Goal: Information Seeking & Learning: Learn about a topic

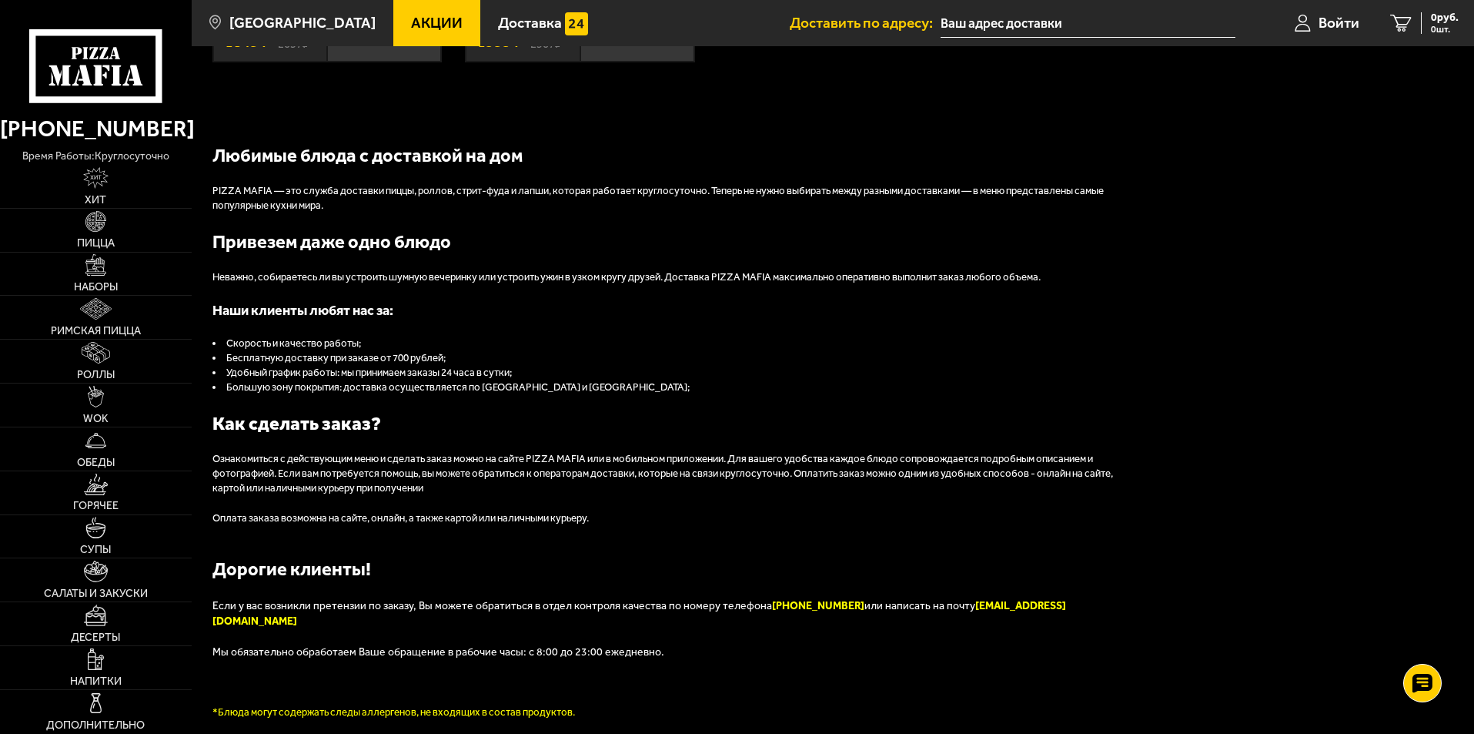
scroll to position [1617, 0]
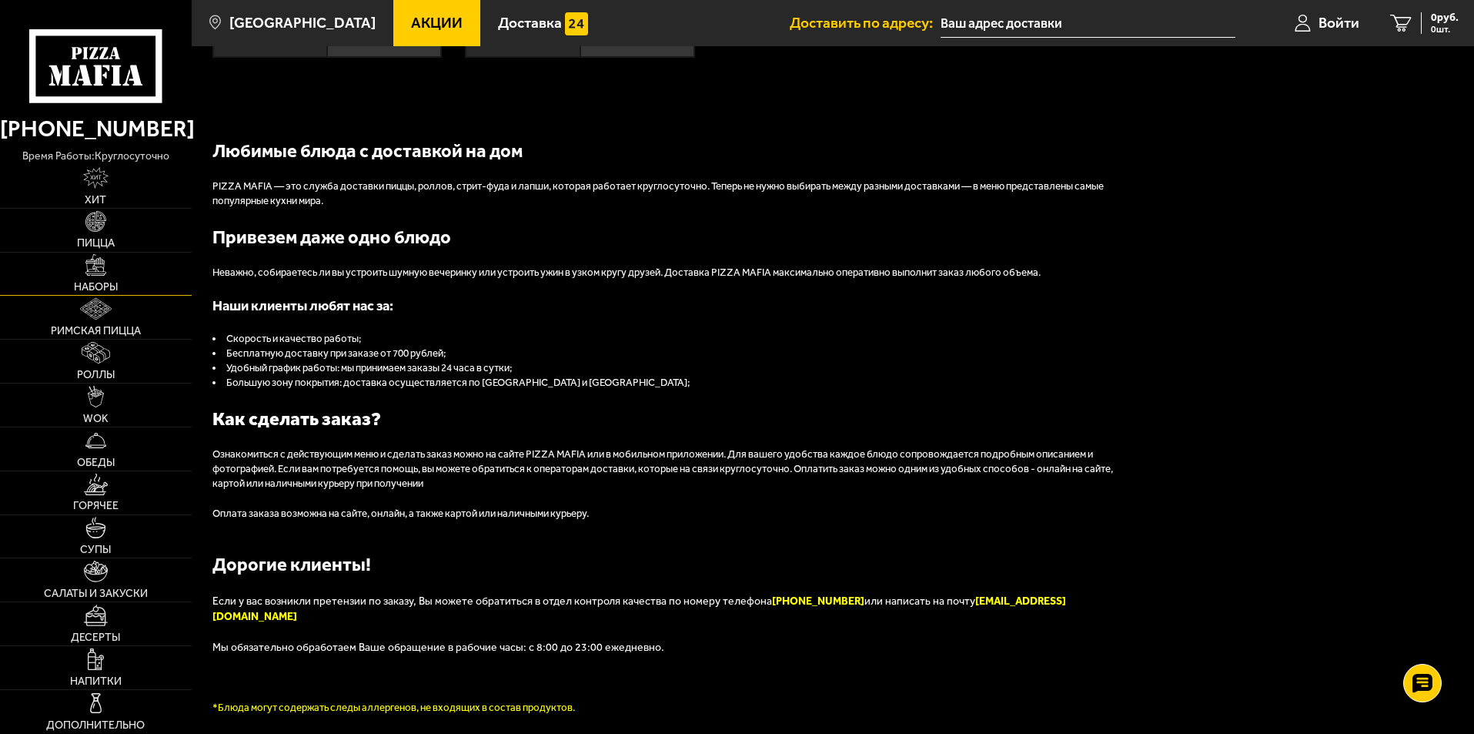
click at [94, 274] on img at bounding box center [96, 265] width 22 height 22
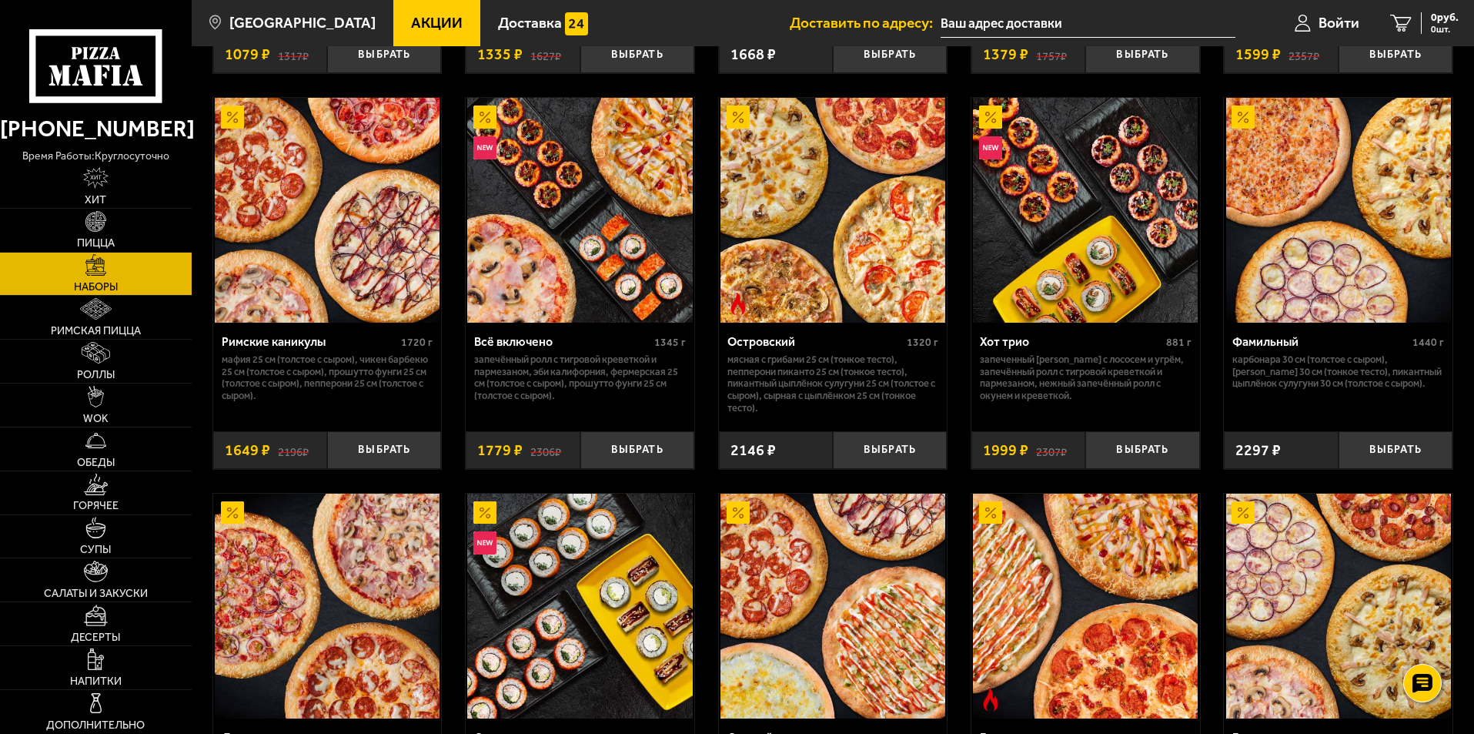
scroll to position [1195, 0]
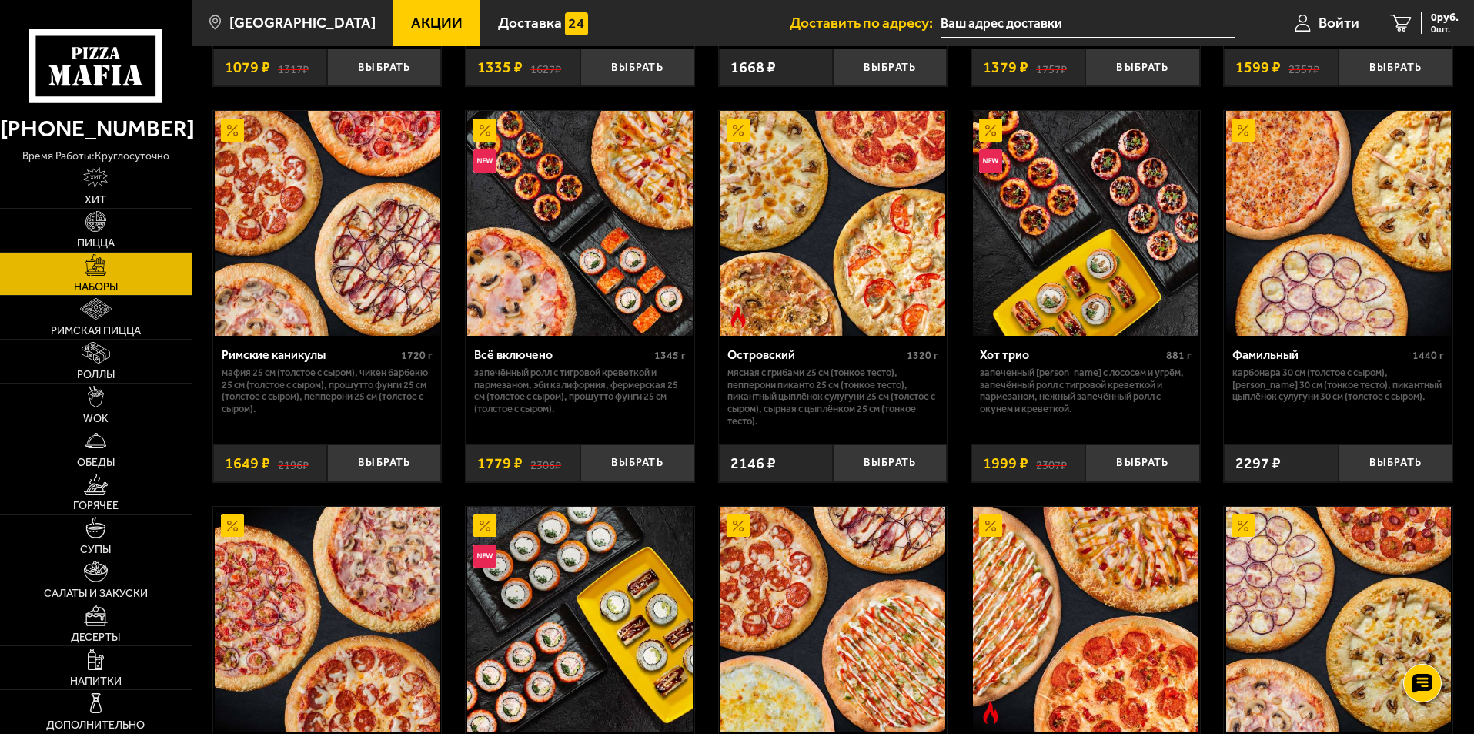
click at [348, 247] on img at bounding box center [327, 223] width 225 height 225
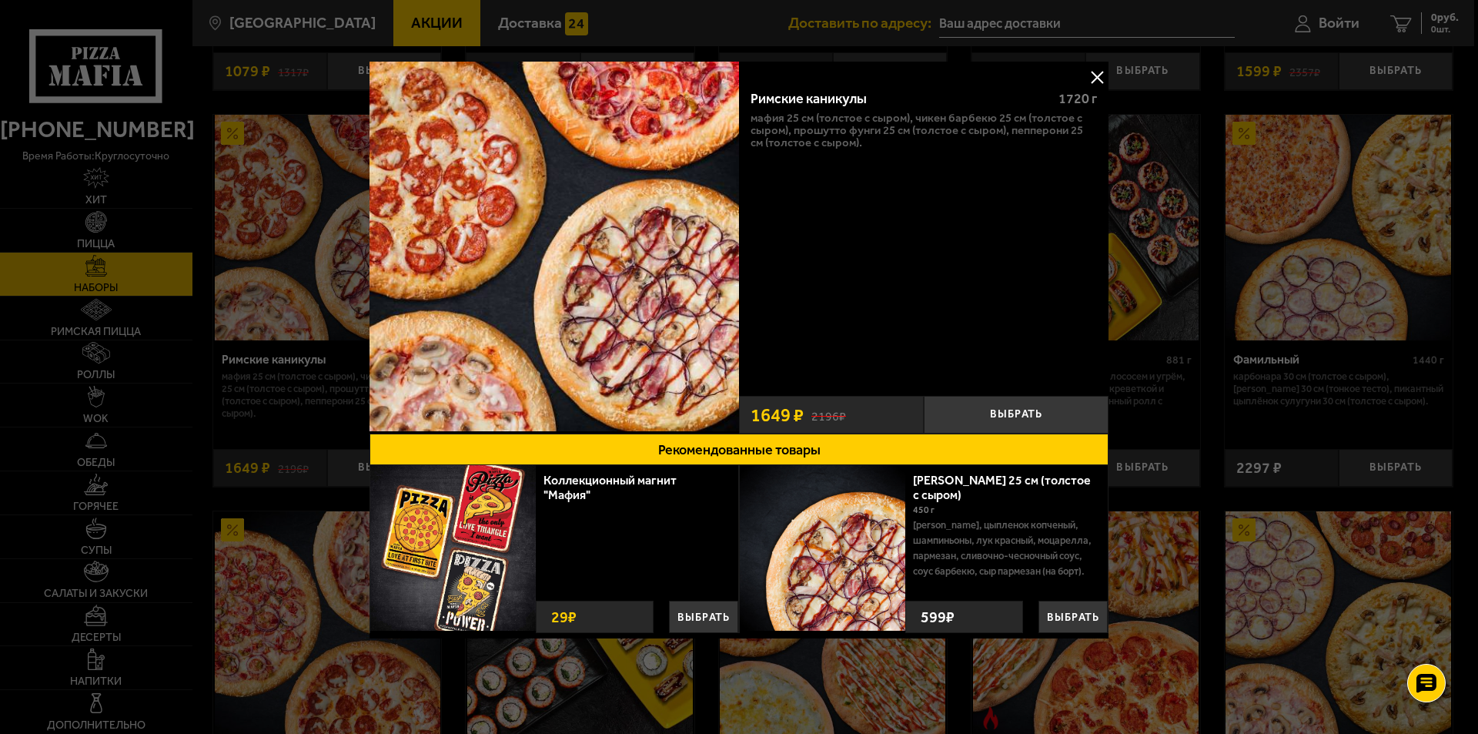
click at [1093, 78] on button at bounding box center [1097, 76] width 23 height 23
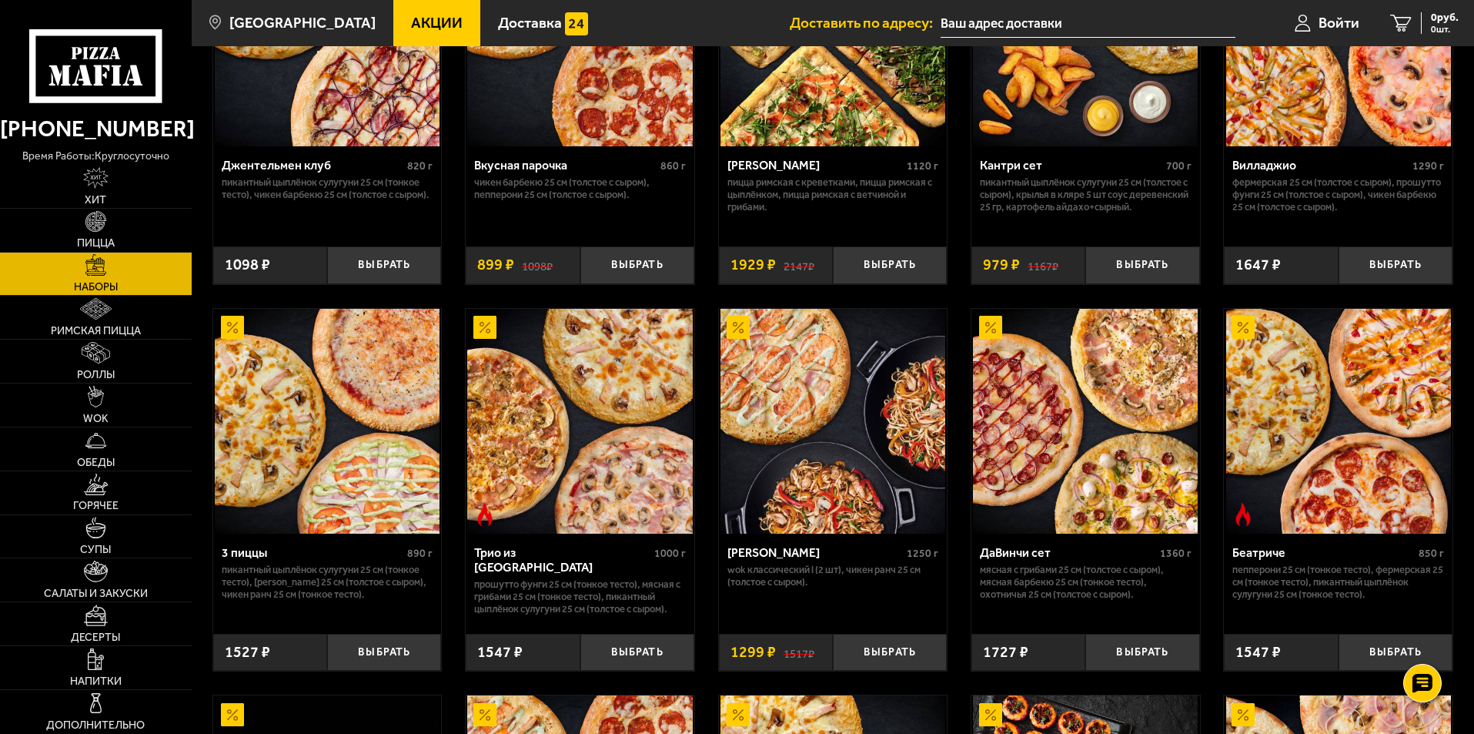
scroll to position [40, 0]
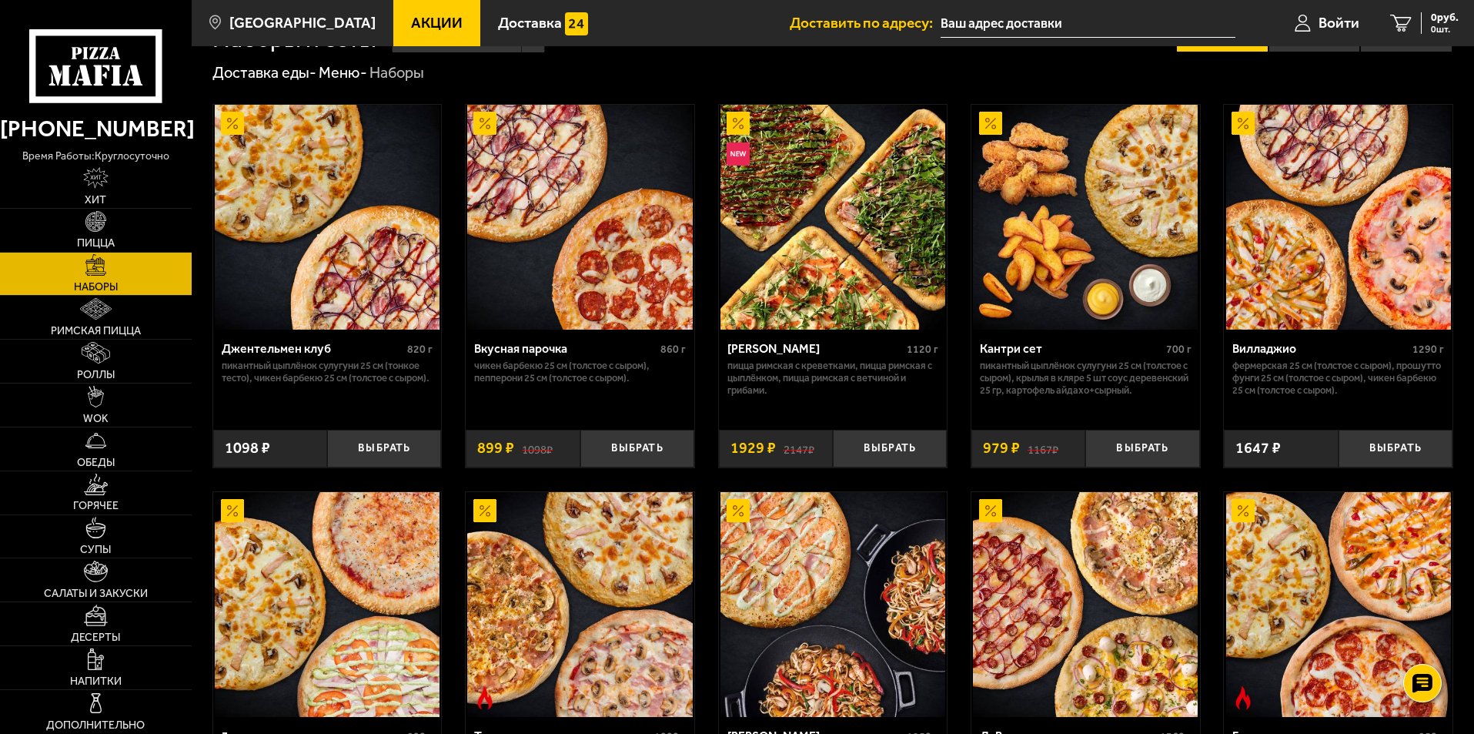
click at [411, 27] on span "Акции" at bounding box center [437, 22] width 52 height 15
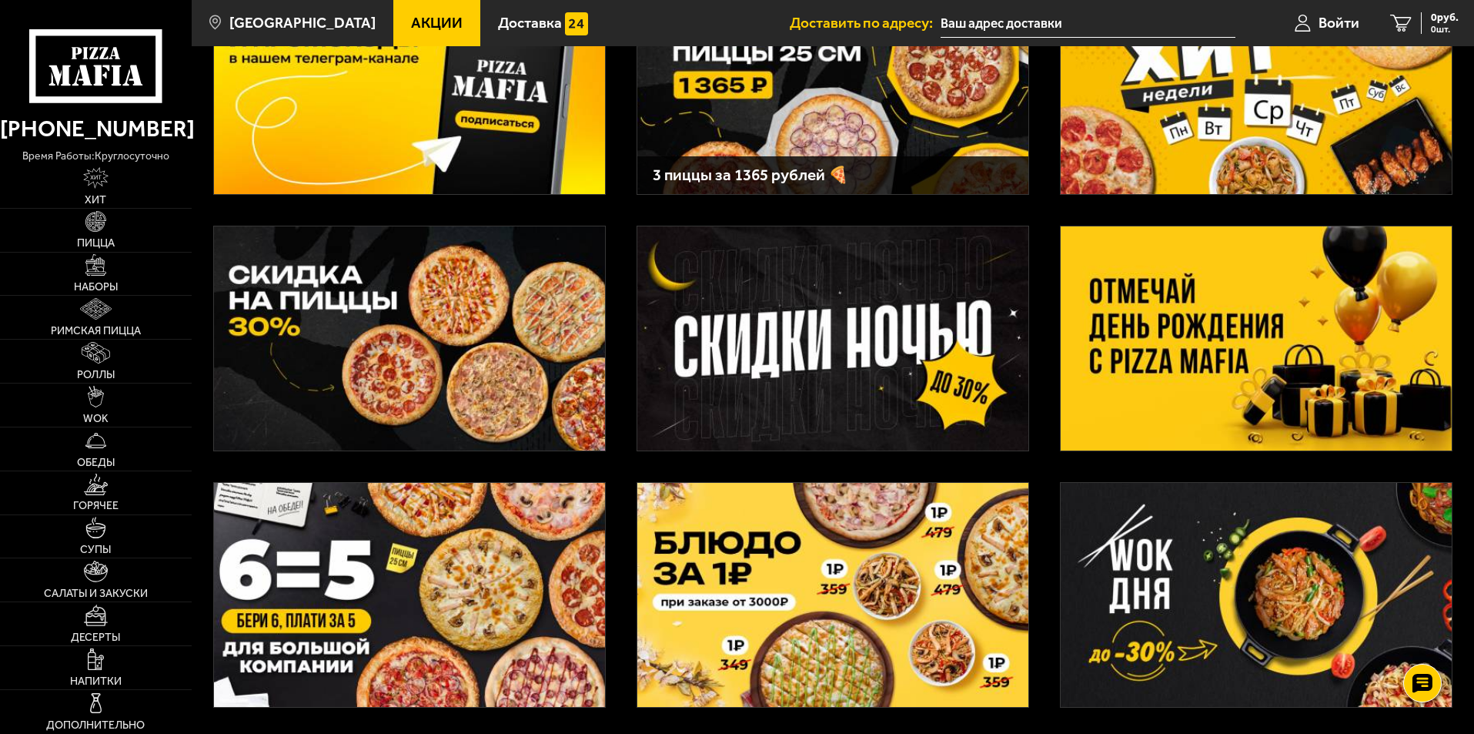
scroll to position [231, 0]
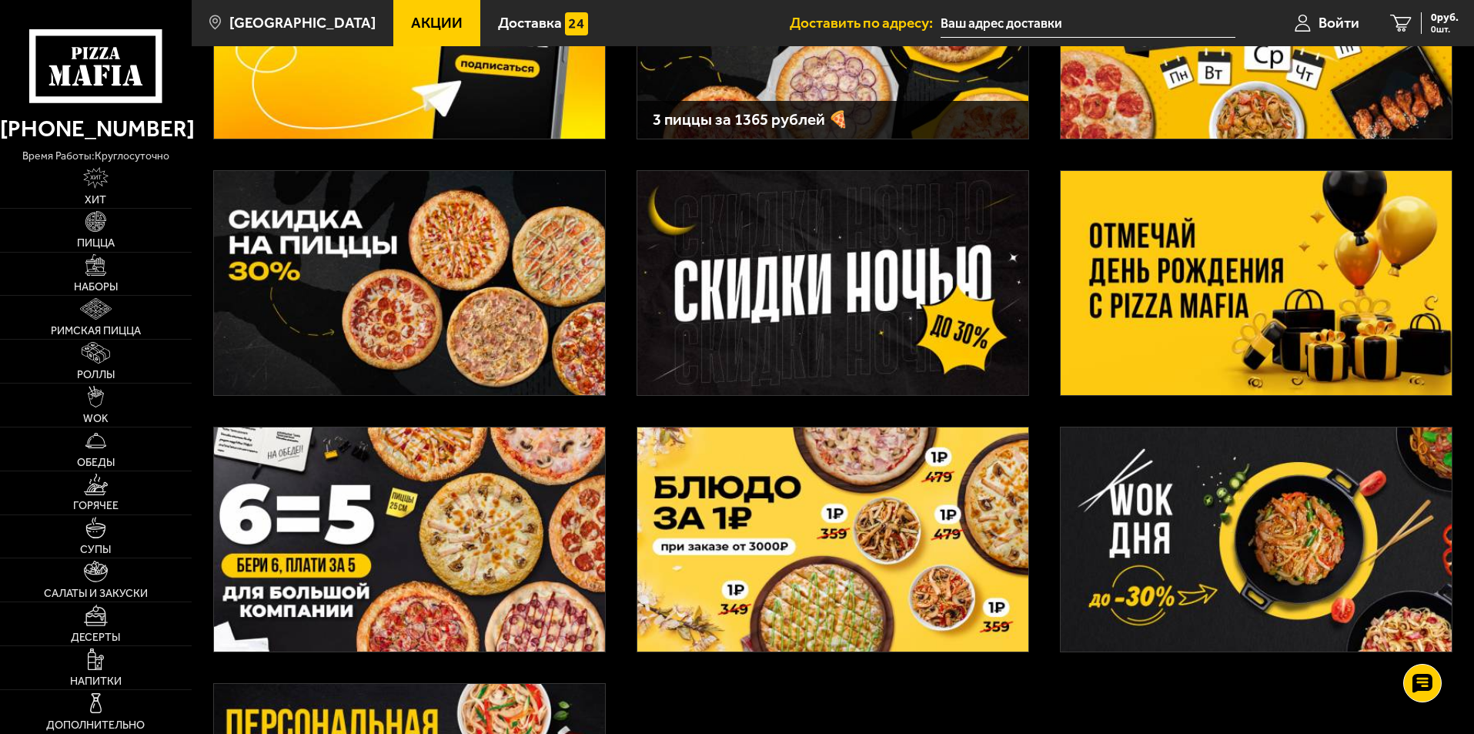
click at [1252, 280] on img at bounding box center [1256, 283] width 391 height 224
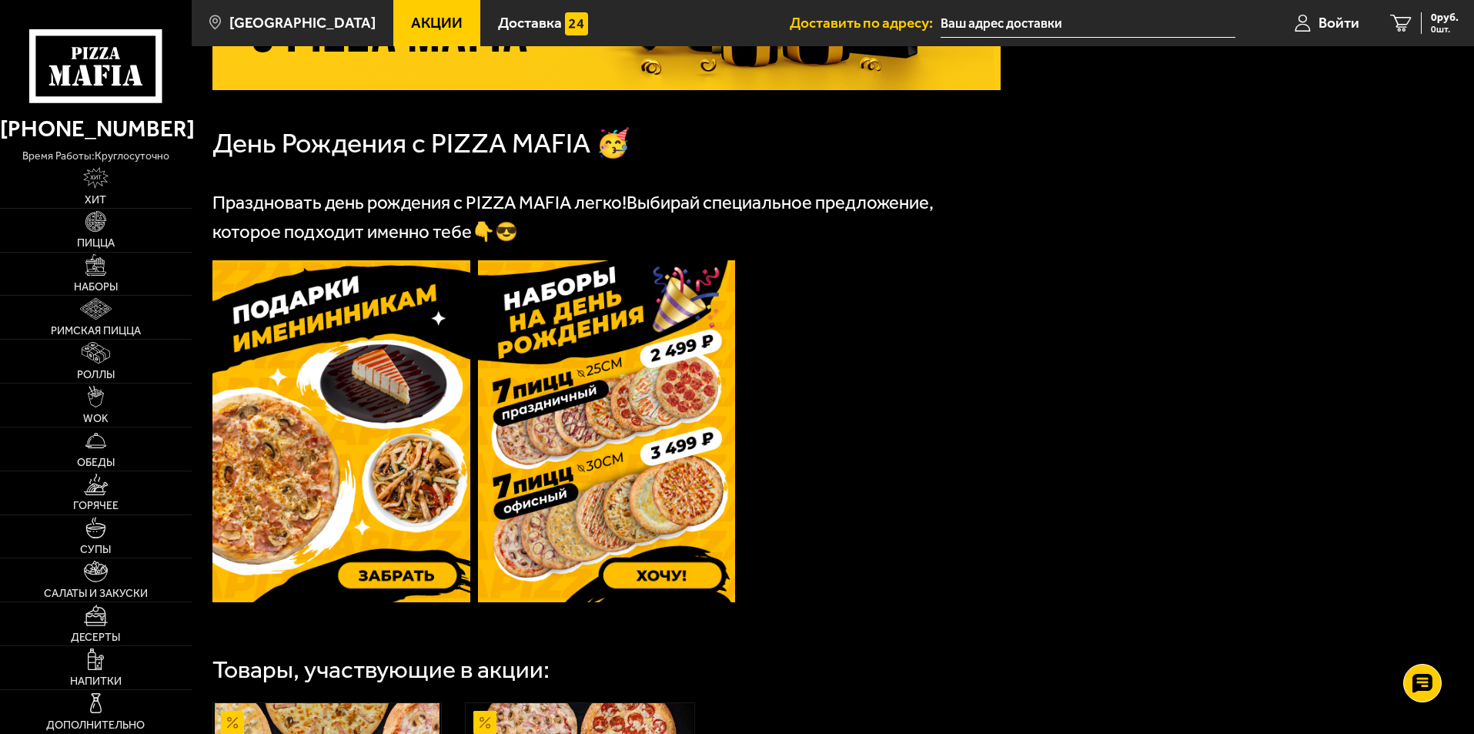
scroll to position [308, 0]
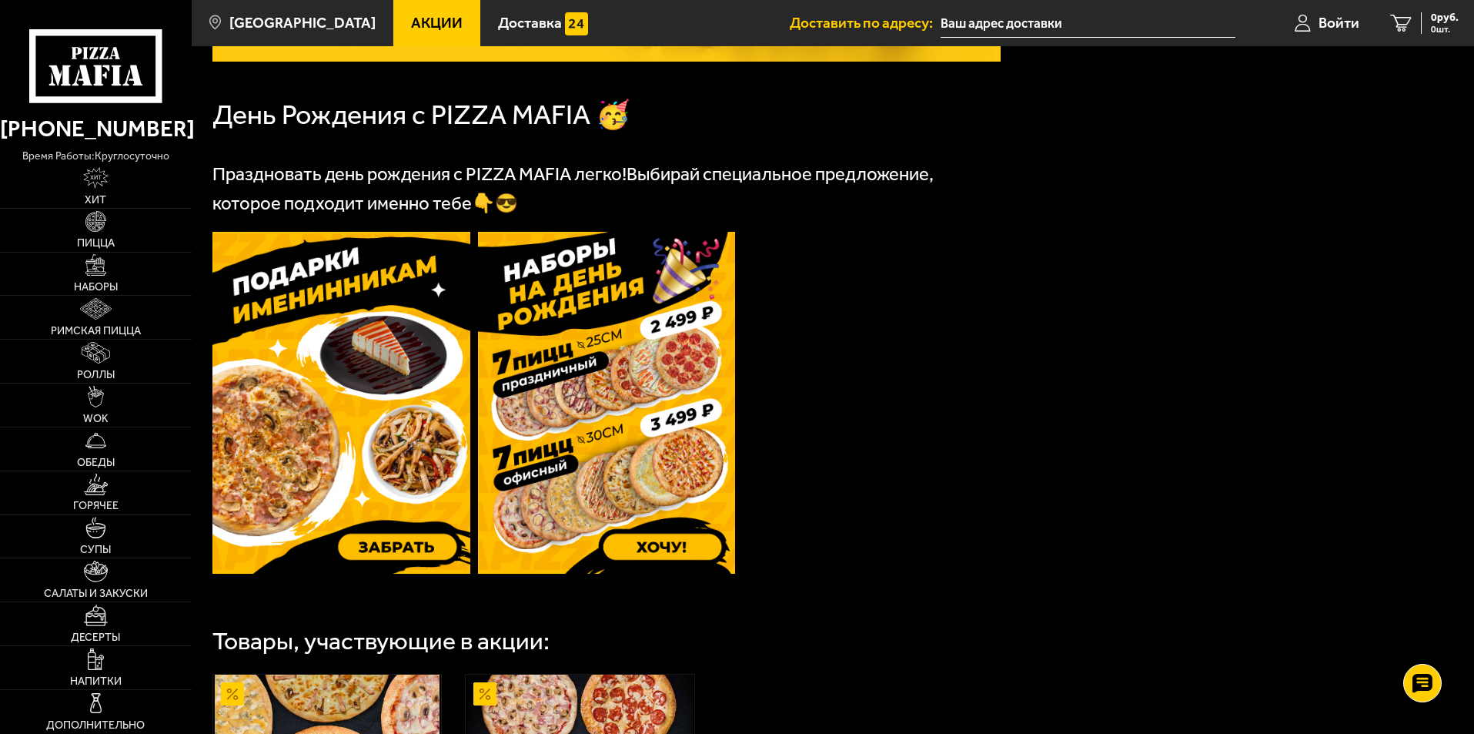
click at [331, 385] on img at bounding box center [341, 403] width 258 height 342
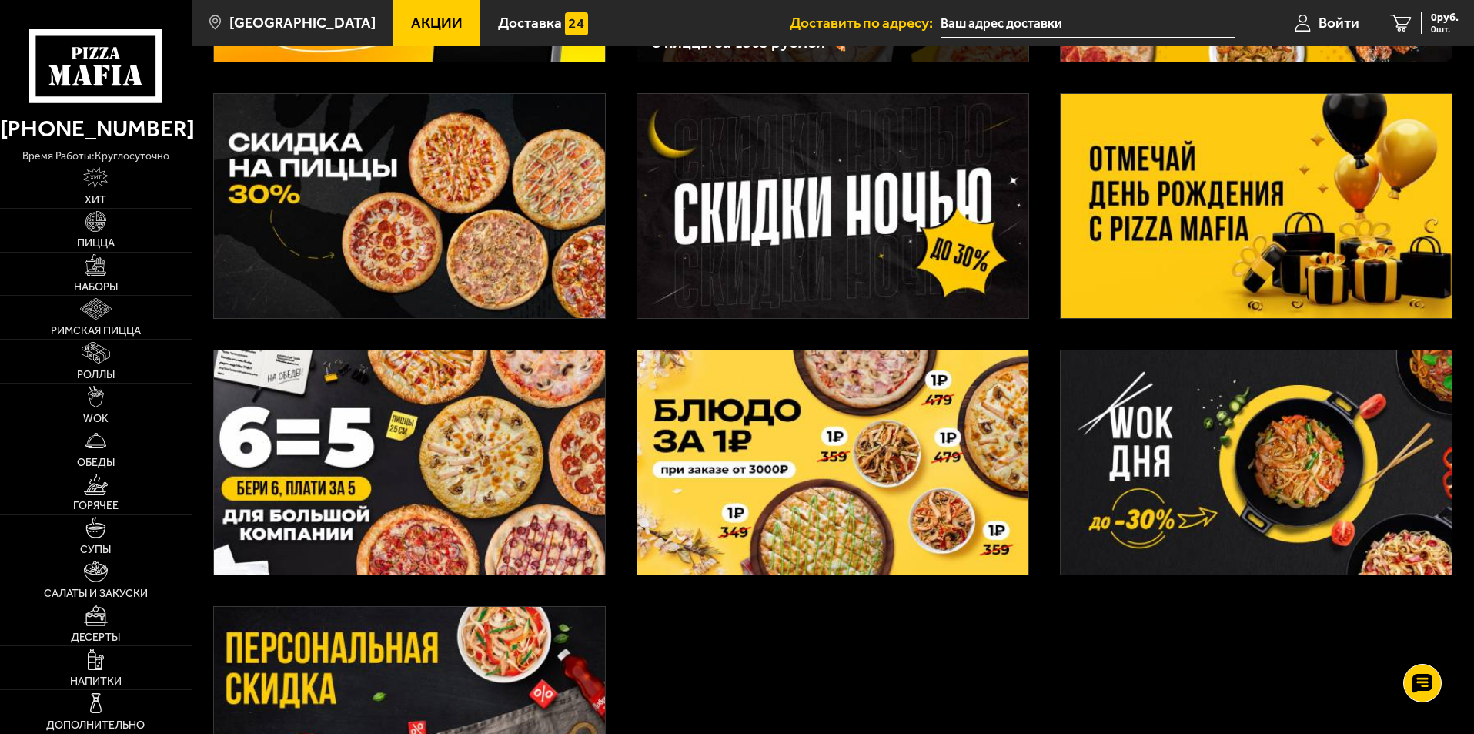
scroll to position [231, 0]
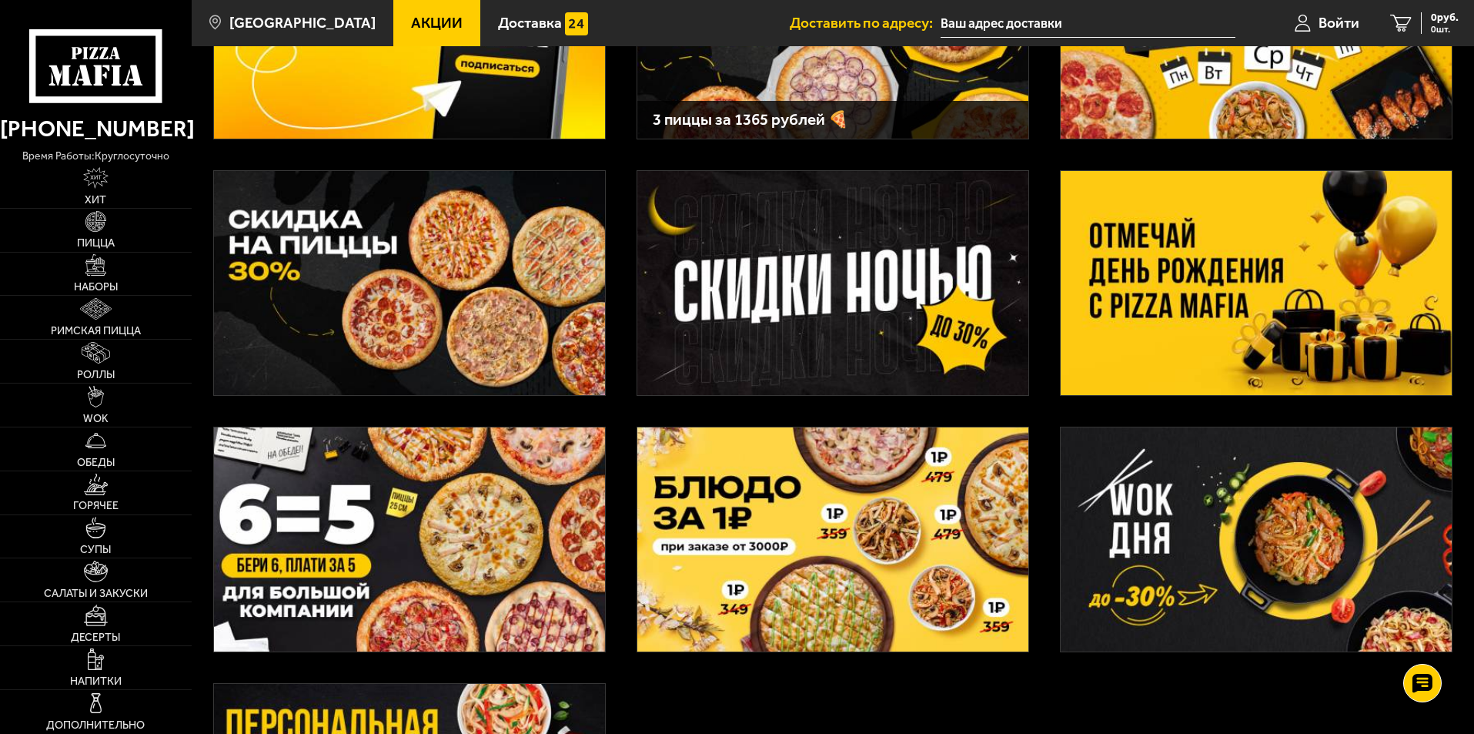
click at [348, 276] on img at bounding box center [409, 283] width 391 height 224
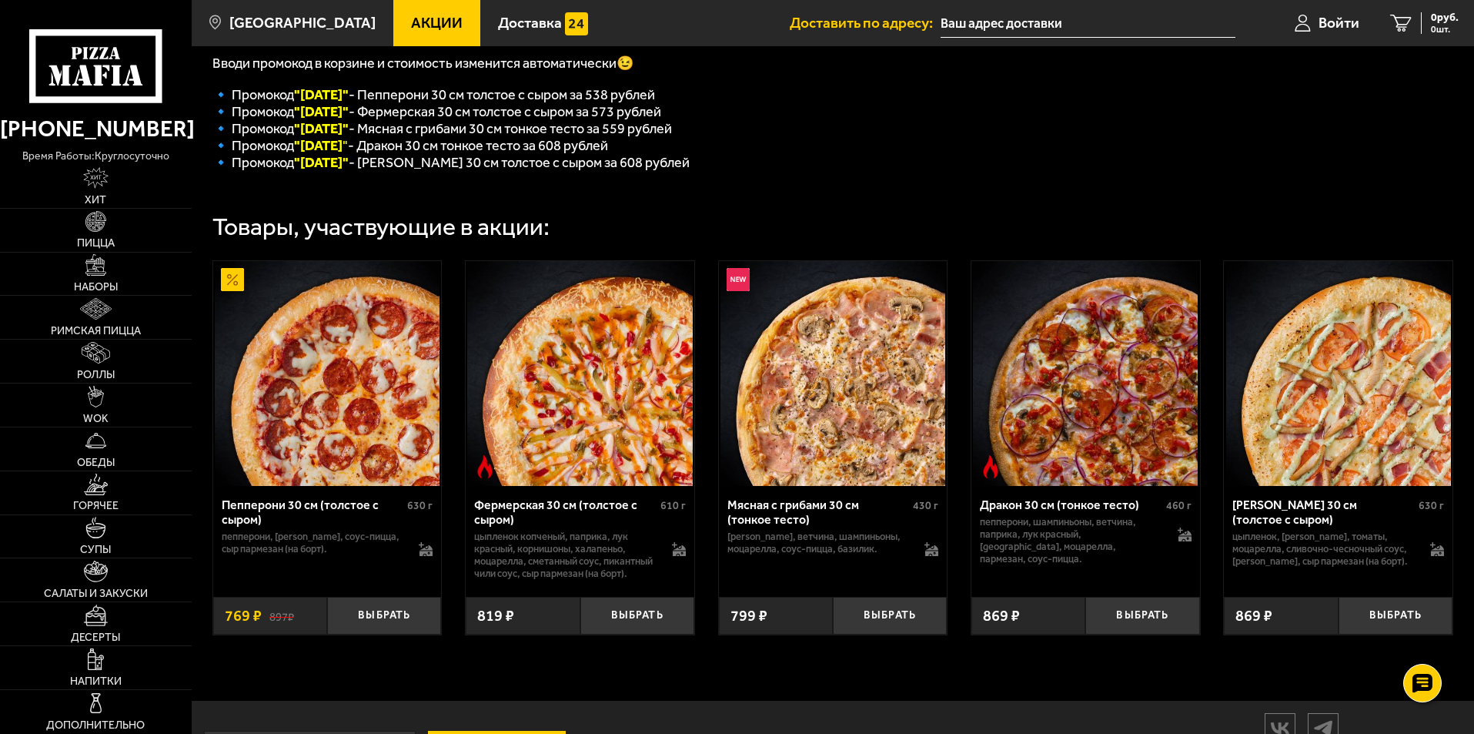
scroll to position [455, 0]
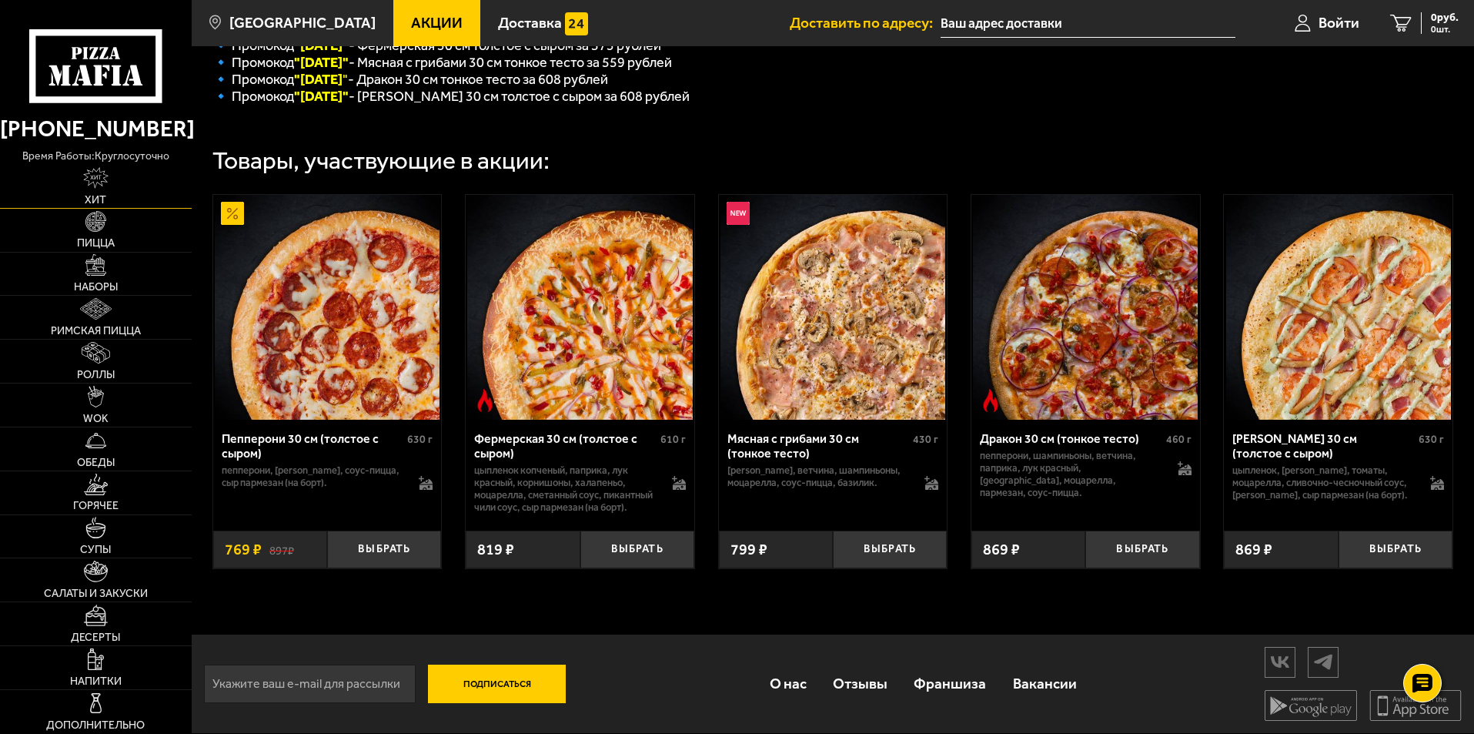
click at [89, 186] on img at bounding box center [96, 178] width 26 height 22
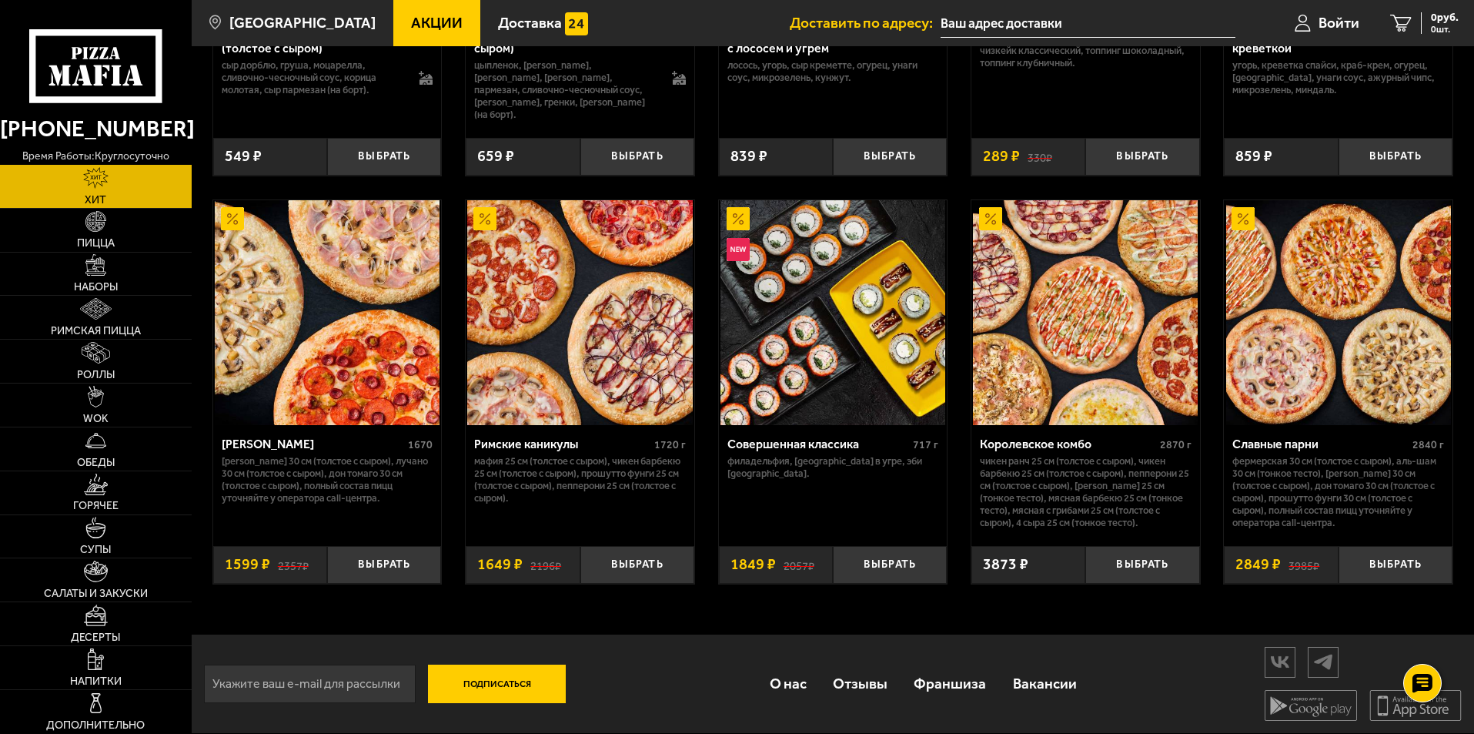
scroll to position [771, 0]
click at [95, 400] on img at bounding box center [96, 397] width 17 height 22
